Goal: Task Accomplishment & Management: Use online tool/utility

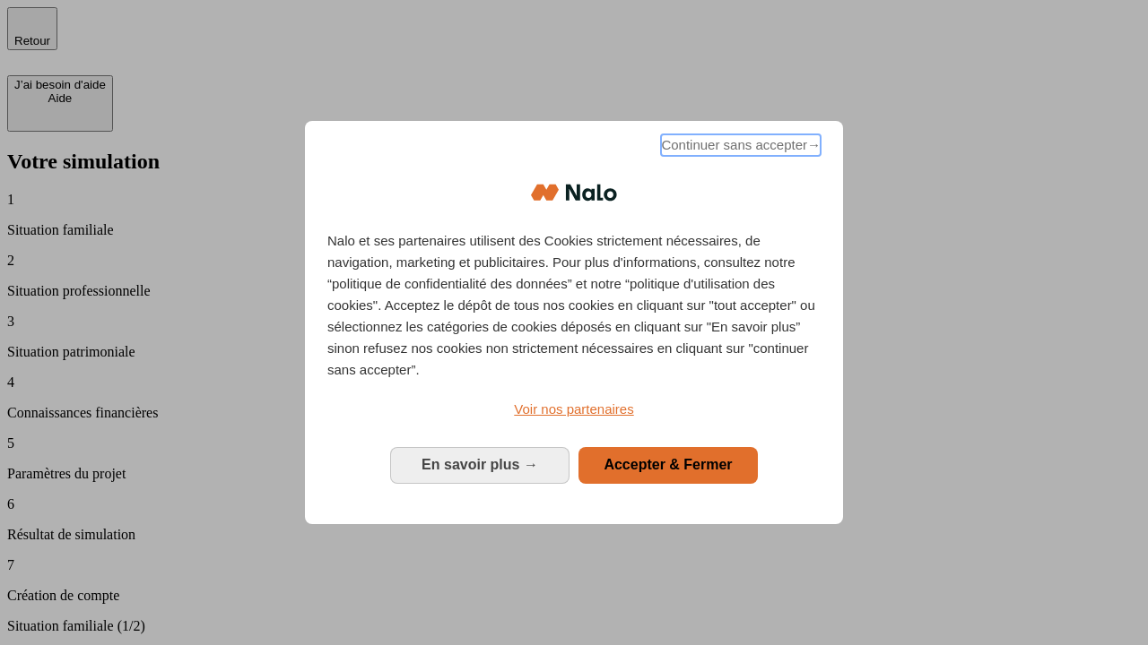
click at [739, 148] on span "Continuer sans accepter →" at bounding box center [741, 145] width 160 height 22
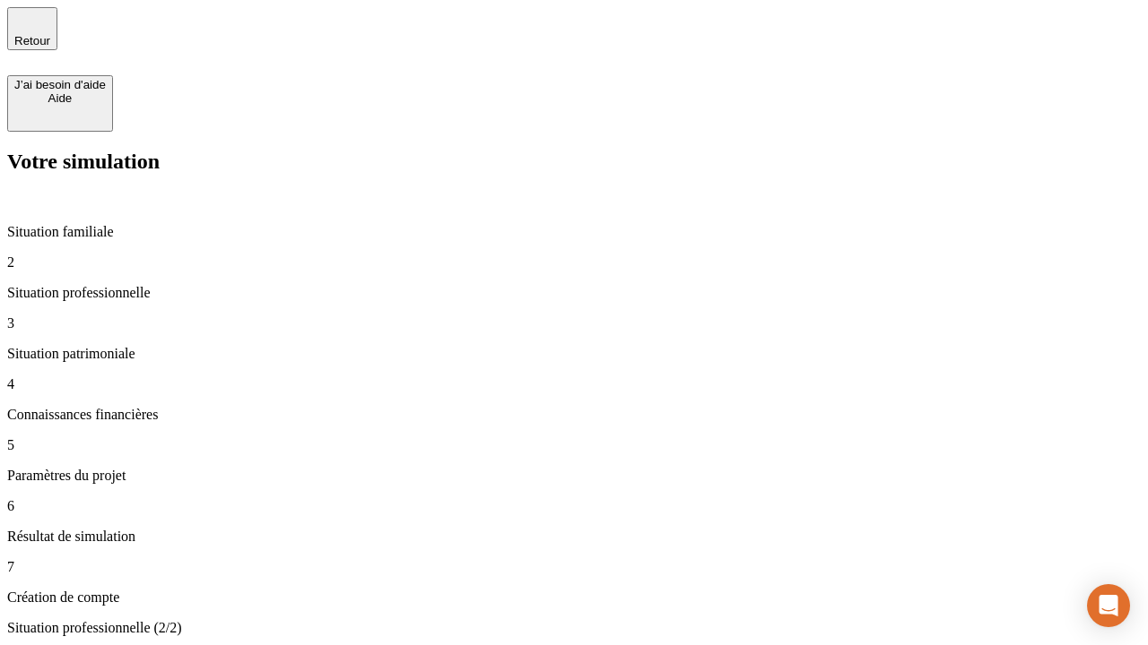
type input "30 000"
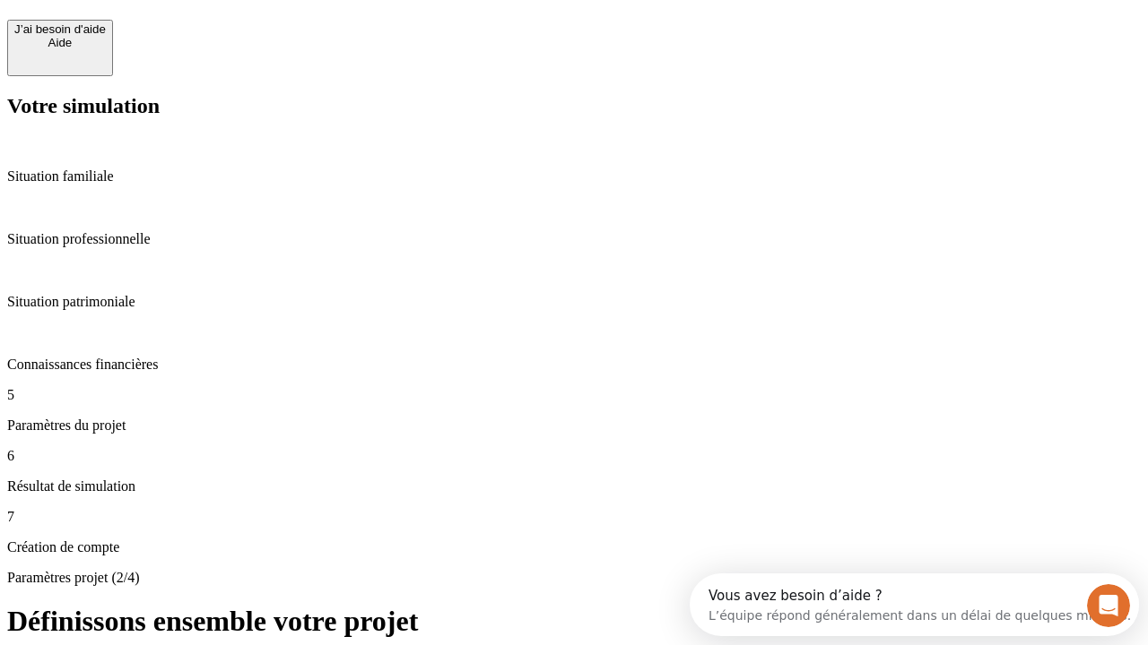
scroll to position [16, 0]
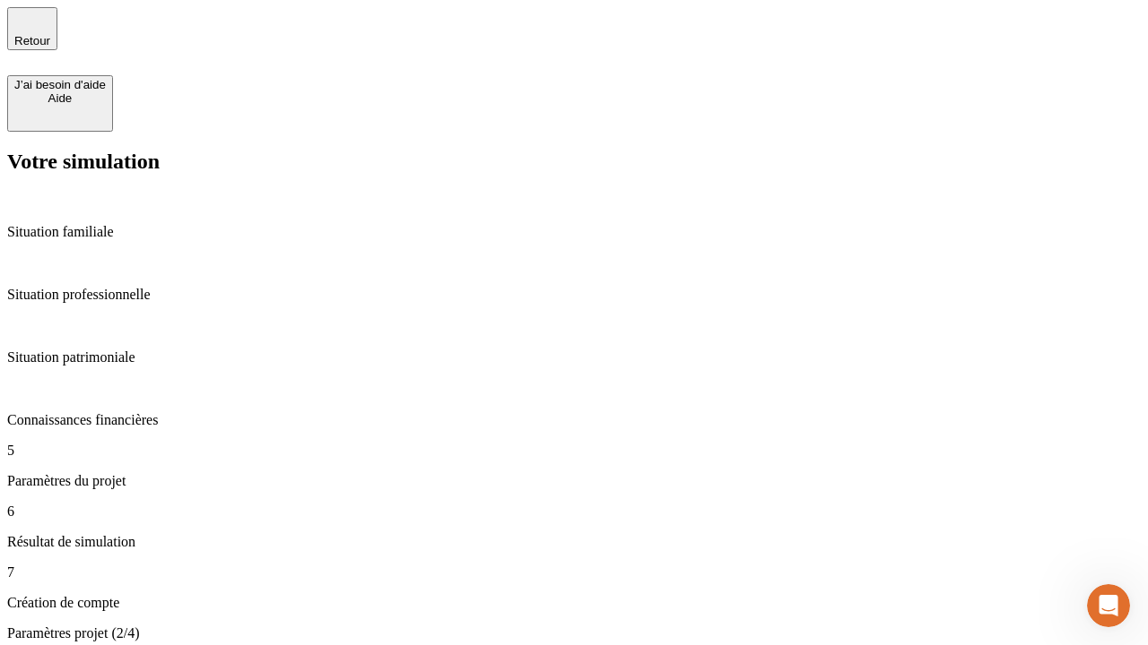
type input "25"
type input "64"
type input "1 000"
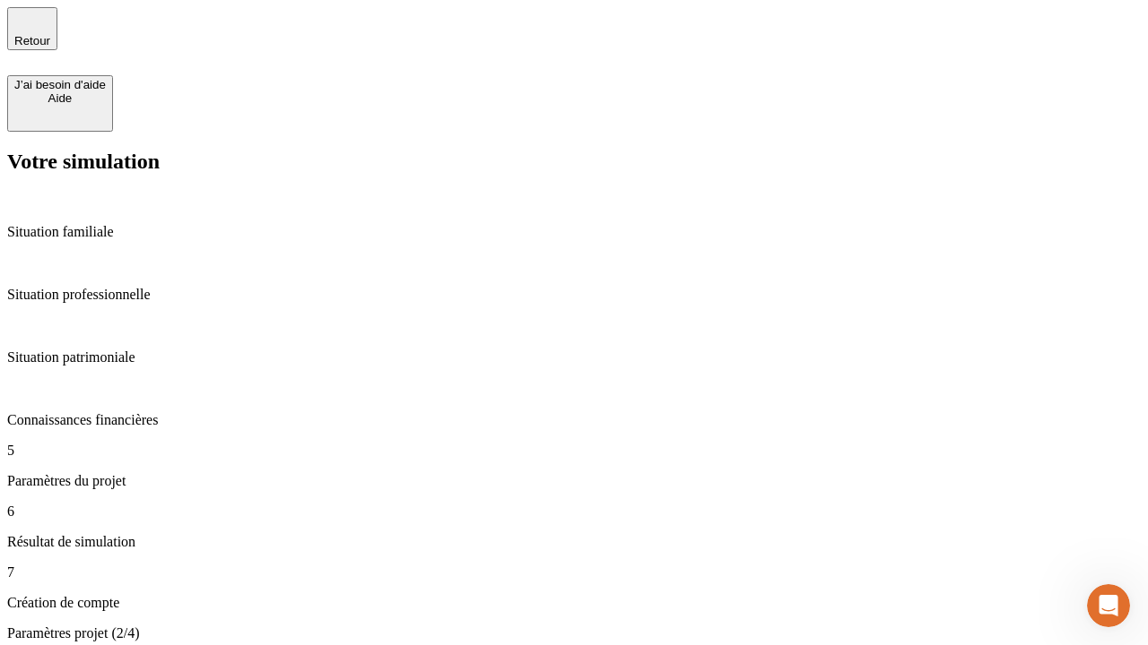
type input "640"
